Goal: Transaction & Acquisition: Obtain resource

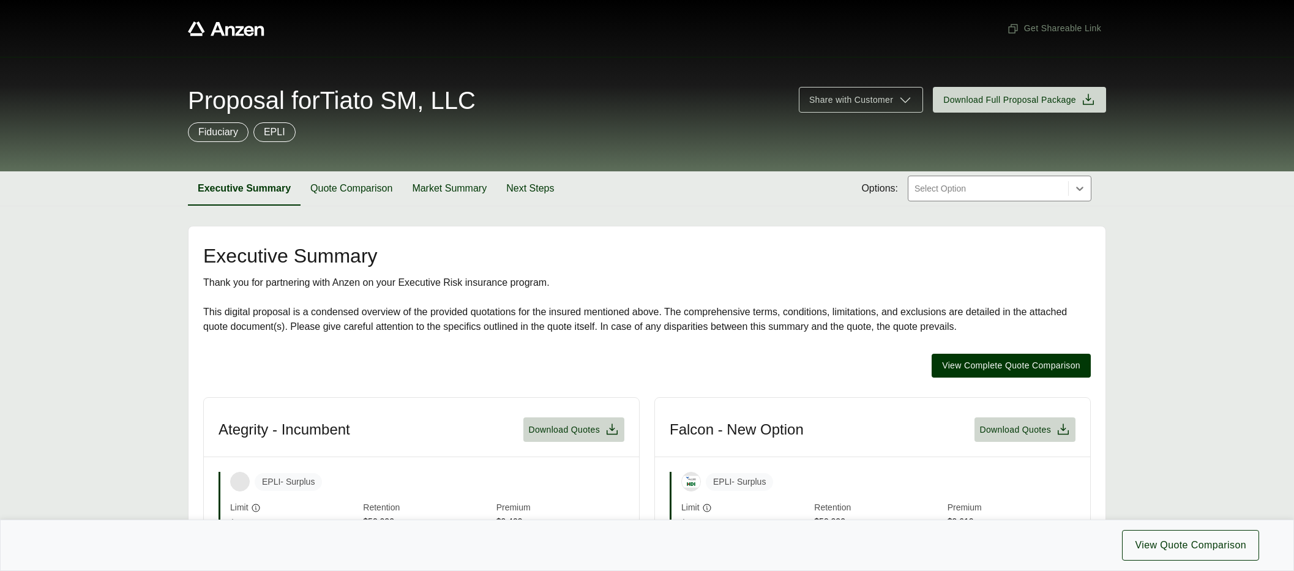
click at [1005, 192] on div at bounding box center [988, 188] width 150 height 15
click at [1043, 373] on button "View Complete Quote Comparison" at bounding box center [1011, 366] width 159 height 24
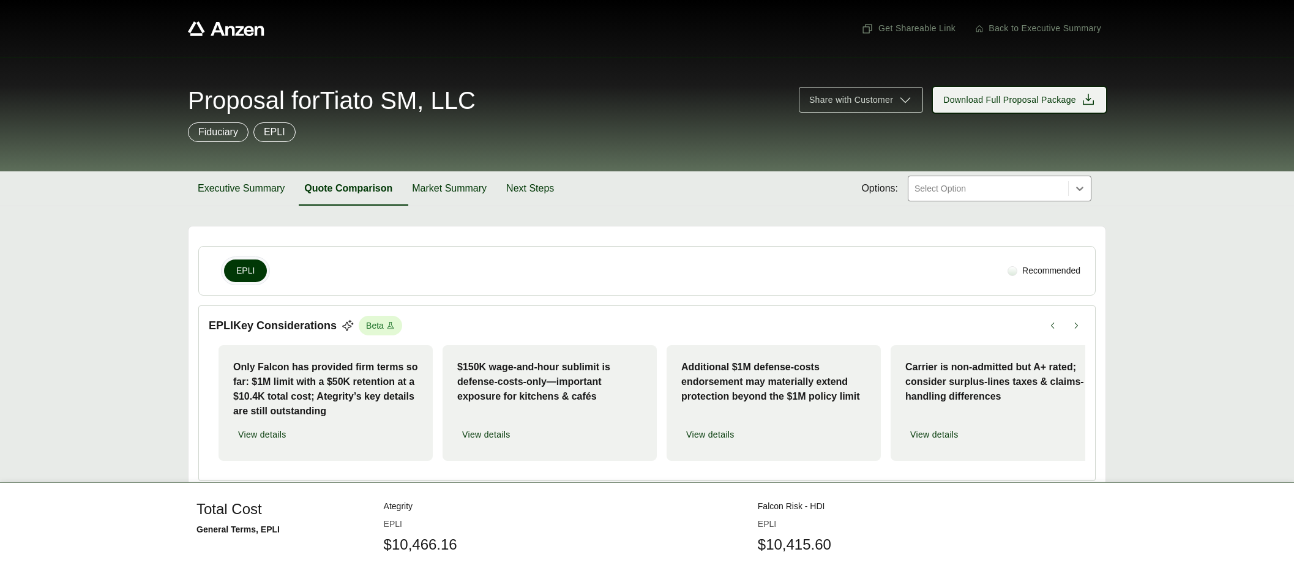
click at [1030, 99] on span "Download Full Proposal Package" at bounding box center [1009, 100] width 133 height 13
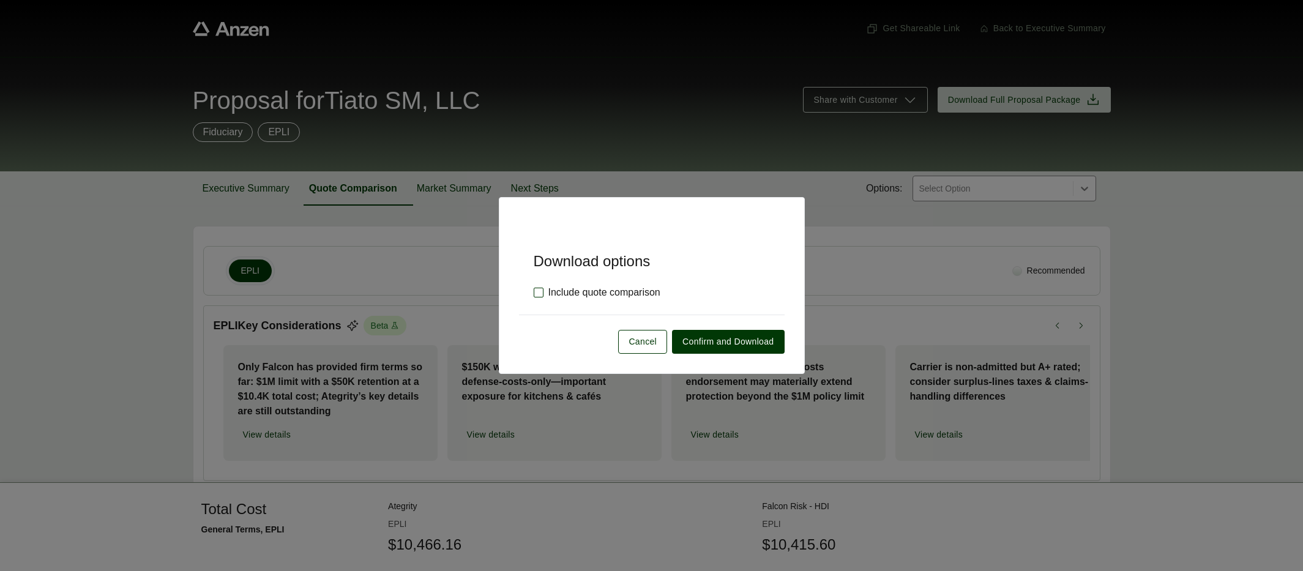
click at [620, 293] on label "Include quote comparison" at bounding box center [597, 292] width 127 height 15
click at [731, 343] on span "Confirm and Download" at bounding box center [728, 341] width 91 height 13
